Goal: Find specific page/section: Find specific page/section

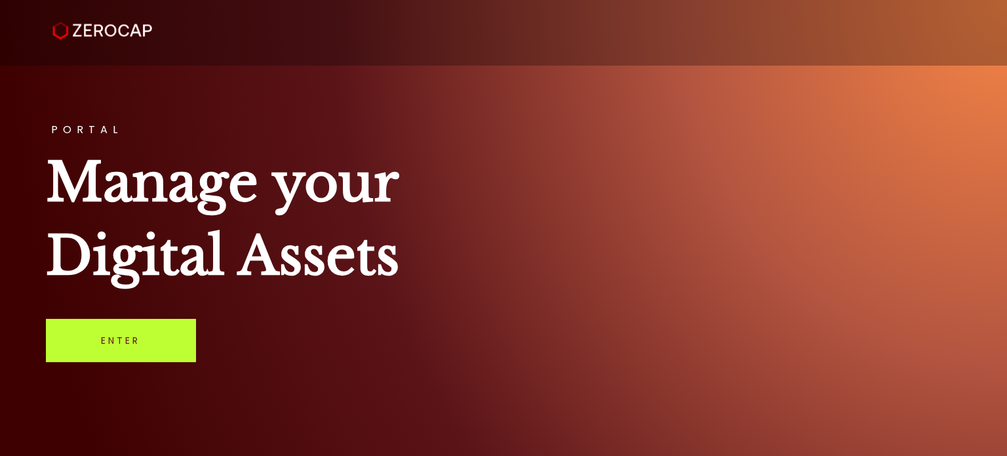
click at [121, 340] on link "Enter" at bounding box center [121, 340] width 150 height 43
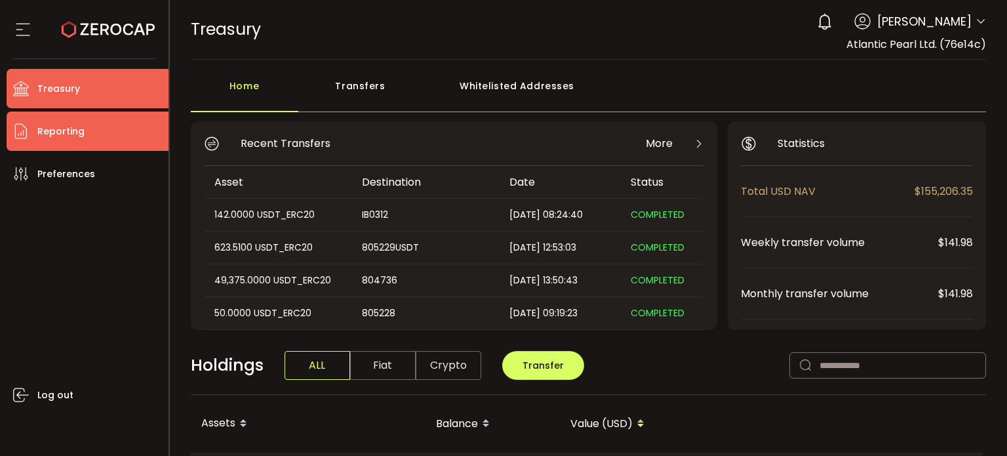
click at [71, 138] on span "Reporting" at bounding box center [60, 131] width 47 height 19
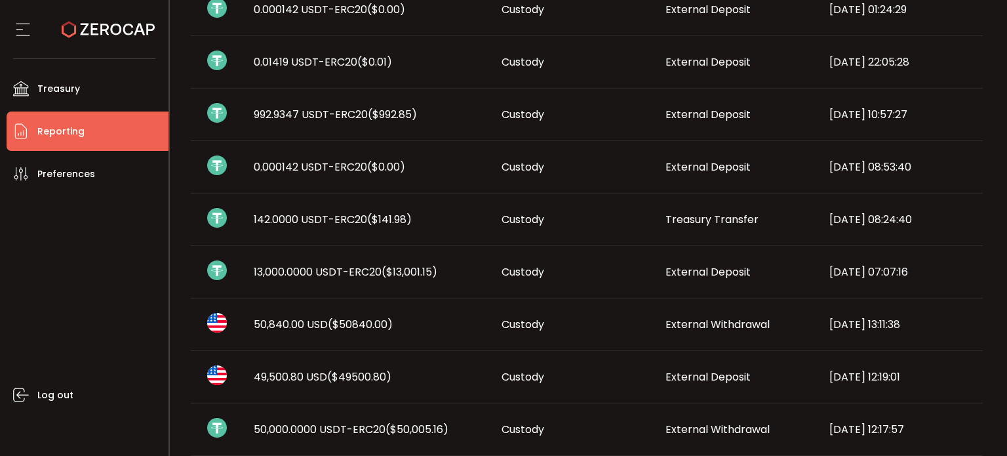
scroll to position [197, 0]
